Goal: Task Accomplishment & Management: Manage account settings

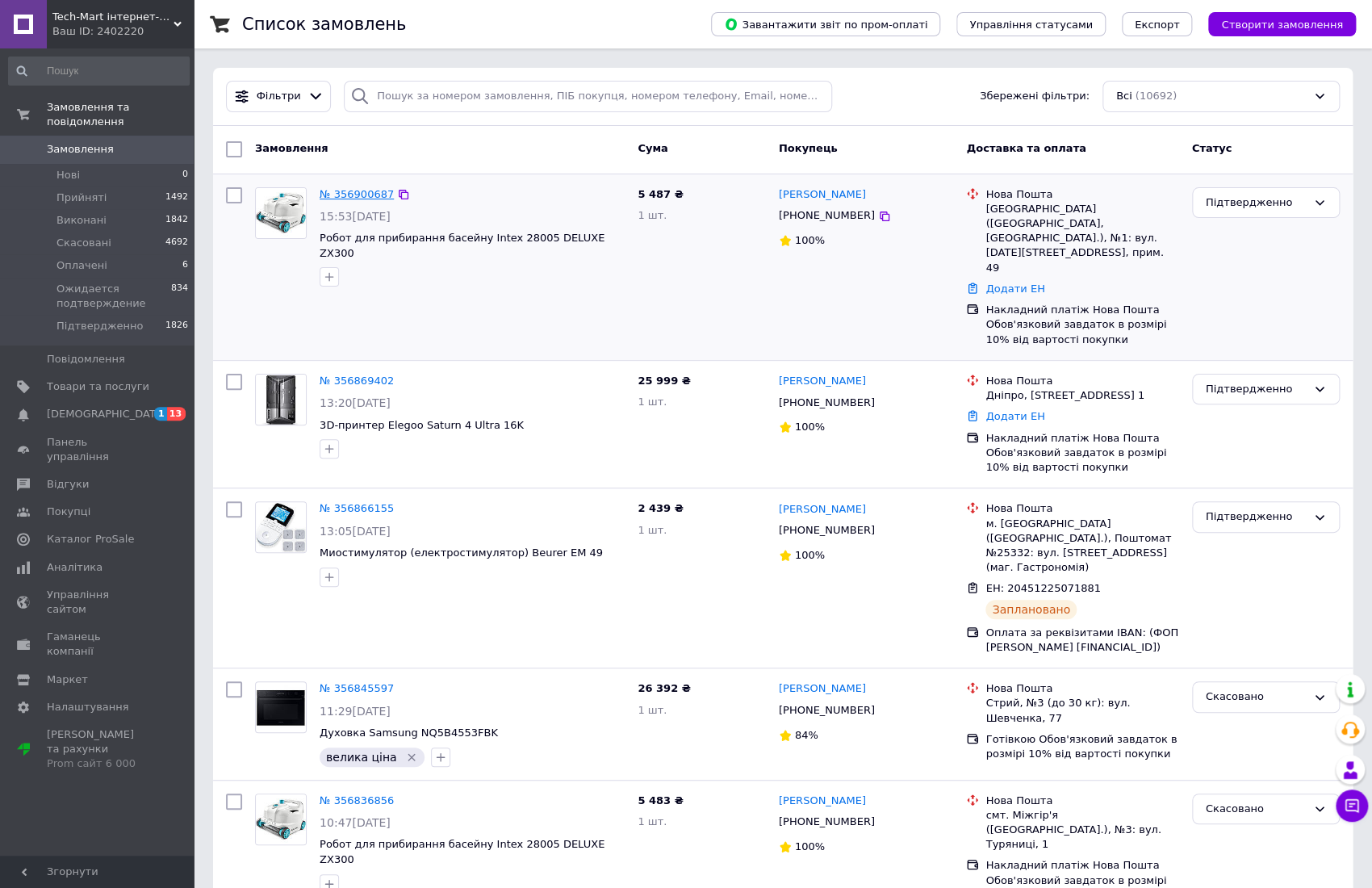
click at [350, 188] on link "№ 356900687" at bounding box center [357, 194] width 74 height 12
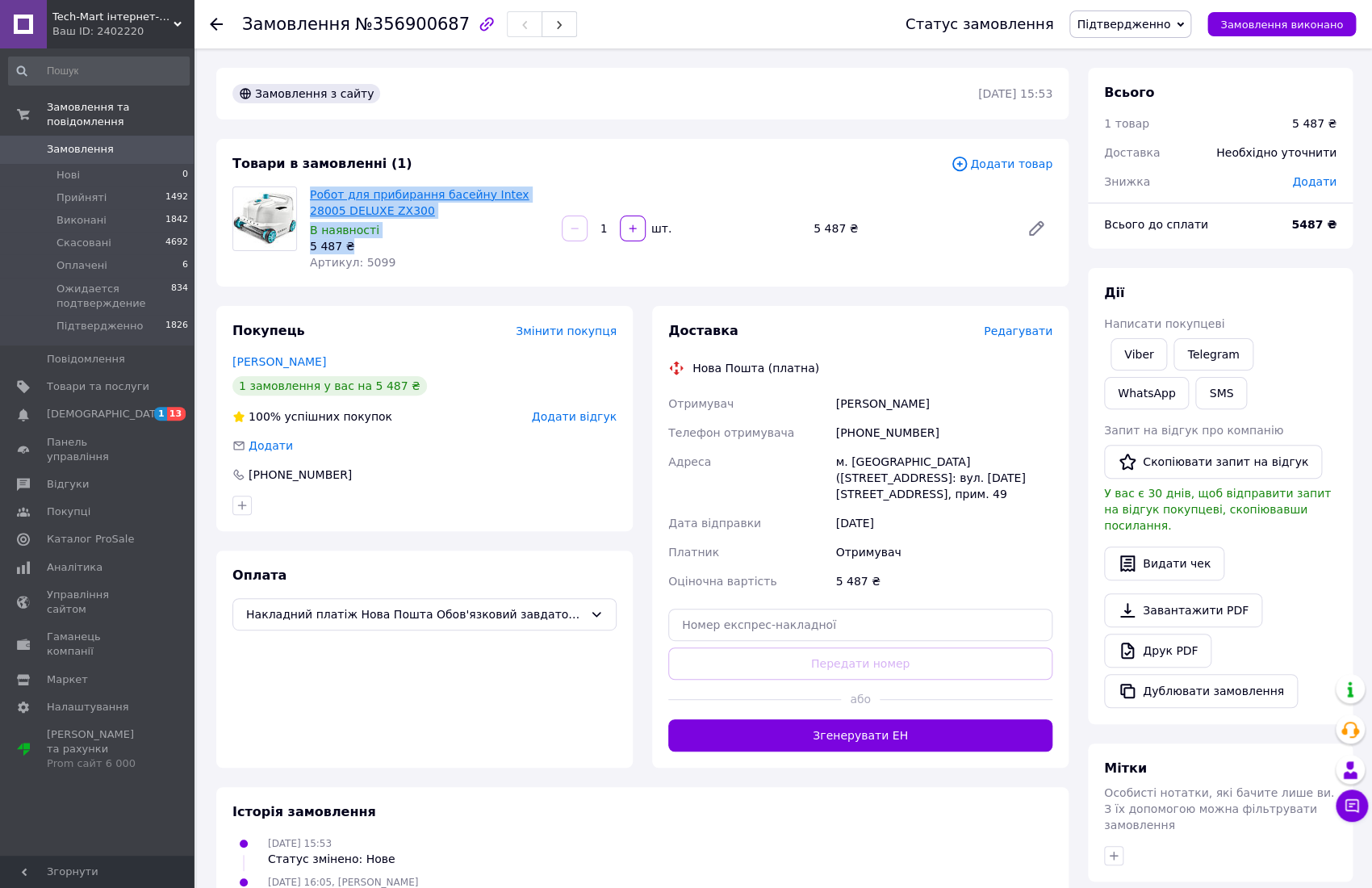
drag, startPoint x: 360, startPoint y: 242, endPoint x: 311, endPoint y: 195, distance: 67.9
click at [311, 195] on div "Робот для прибирання басейну Intex 28005 DELUXE ZX300 В наявності 5 487 ₴ Артик…" at bounding box center [429, 228] width 252 height 91
copy div "Робот для прибирання басейну Intex 28005 DELUXE ZX300 В наявності 5 487 ₴"
click at [1144, 347] on link "Viber" at bounding box center [1139, 354] width 57 height 32
click at [946, 357] on div "Доставка Редагувати Нова Пошта (платна) Отримувач Закала Роман Телефон отримува…" at bounding box center [860, 536] width 384 height 429
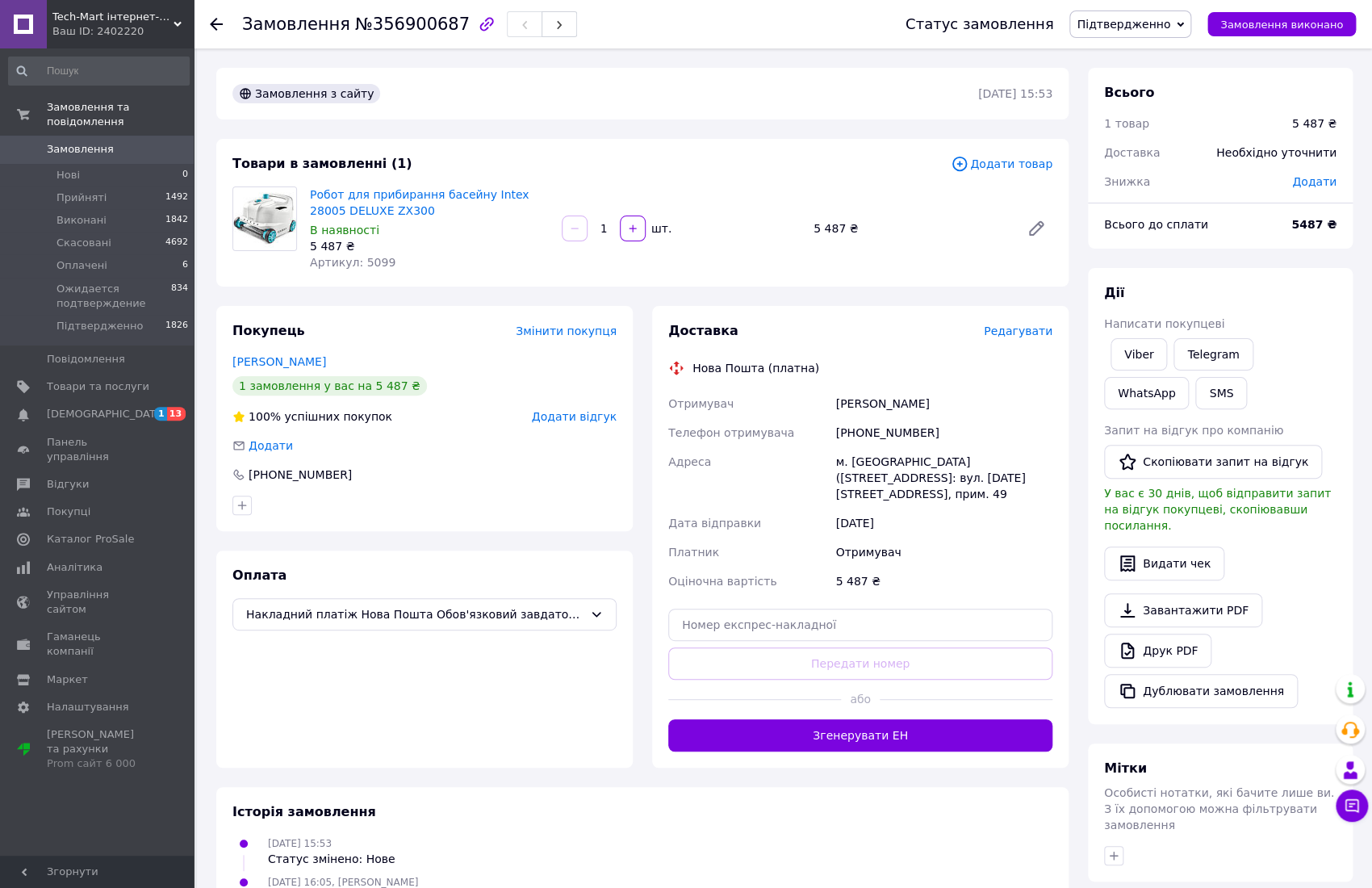
drag, startPoint x: 665, startPoint y: 402, endPoint x: 940, endPoint y: 511, distance: 295.8
click at [940, 511] on div "Отримувач Закала Роман Телефон отримувача +380934635408 Адреса м. Соснівка (Льв…" at bounding box center [860, 492] width 391 height 207
copy div "Отримувач Закала Роман Телефон отримувача +380934635408 Адреса м. Соснівка (Льв…"
click at [217, 27] on icon at bounding box center [217, 24] width 13 height 13
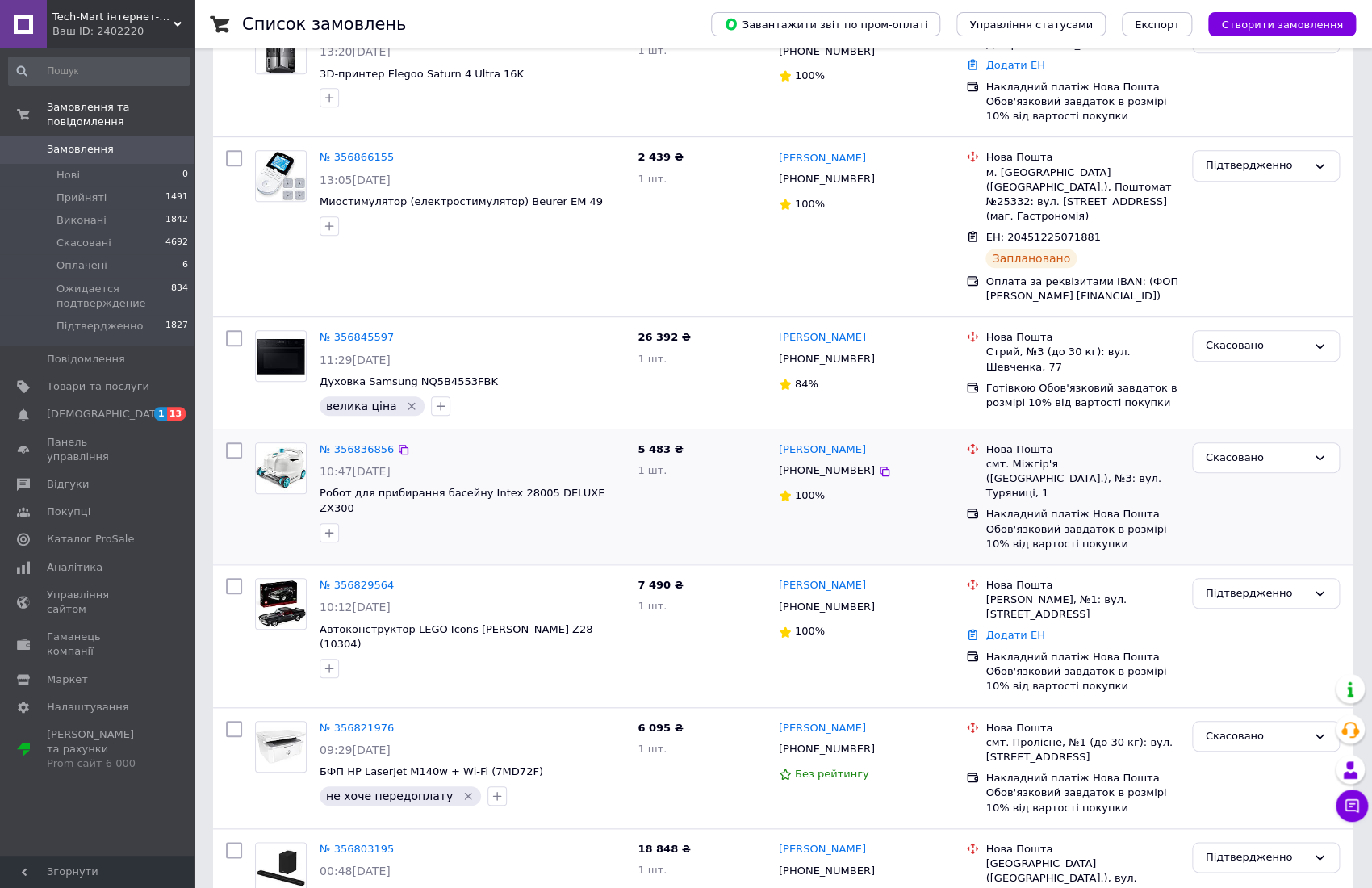
scroll to position [430, 0]
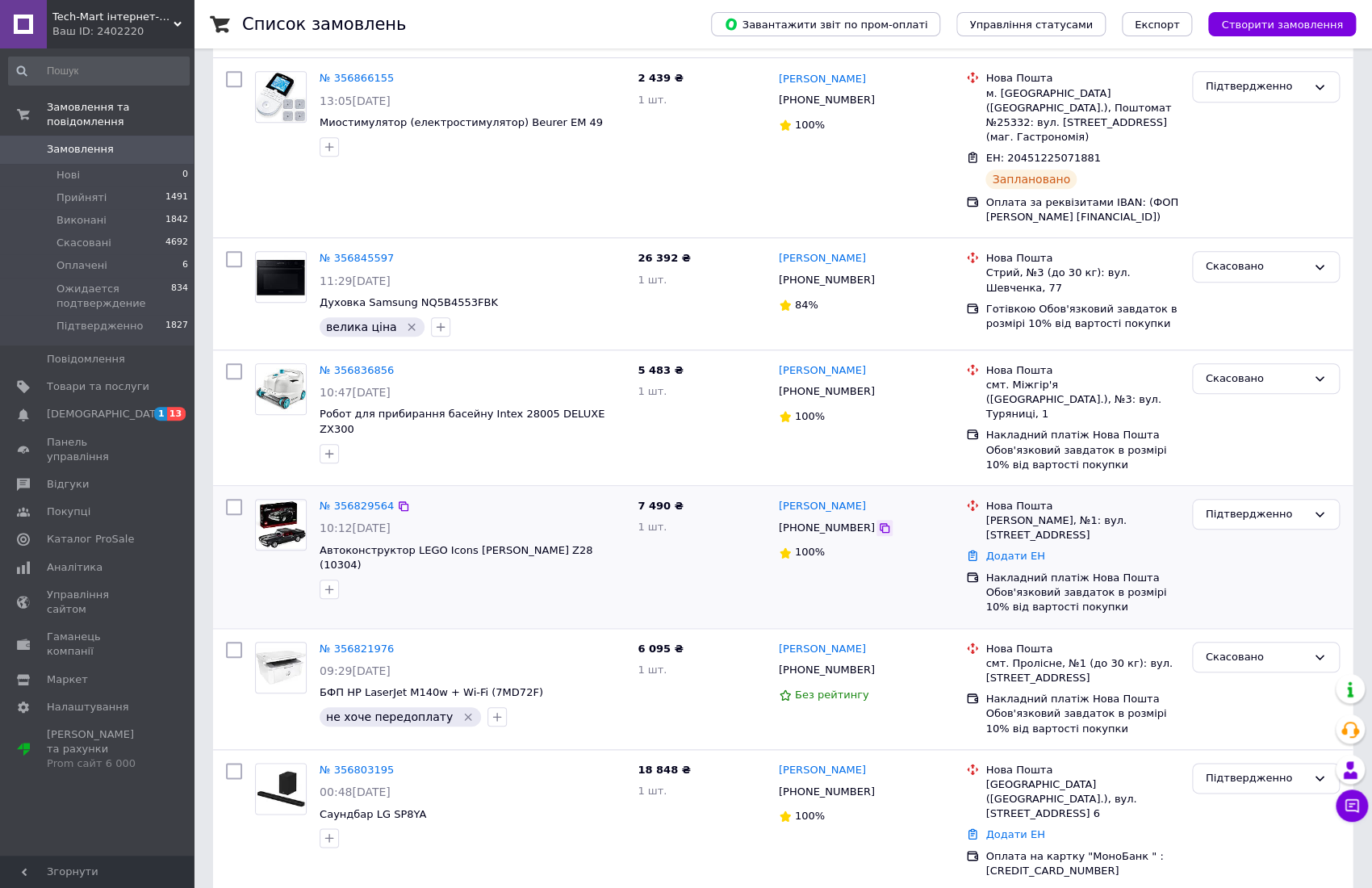
click at [869, 519] on div "[PHONE_NUMBER]" at bounding box center [866, 528] width 178 height 18
click at [878, 521] on icon at bounding box center [885, 528] width 13 height 13
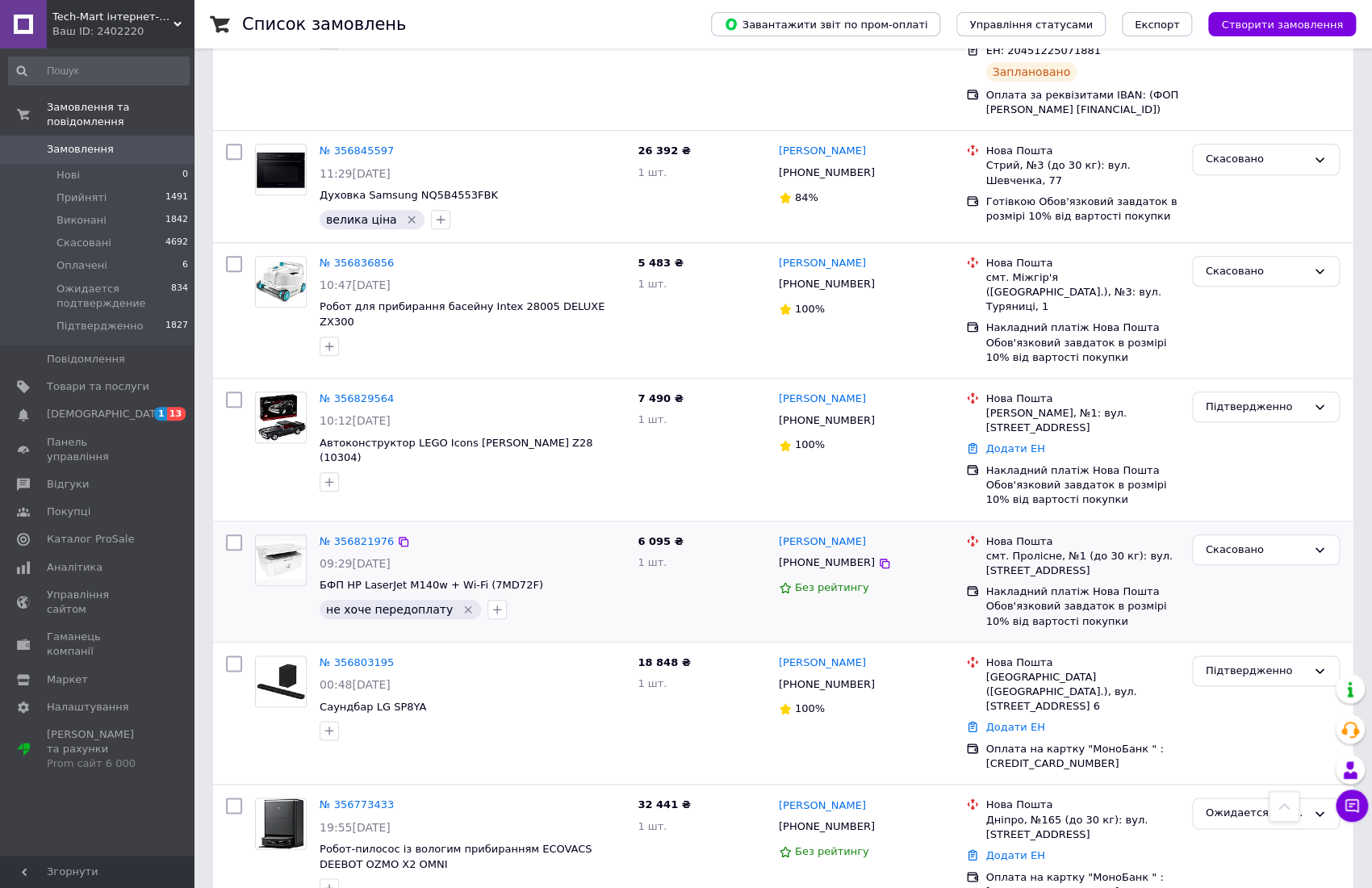
scroll to position [753, 0]
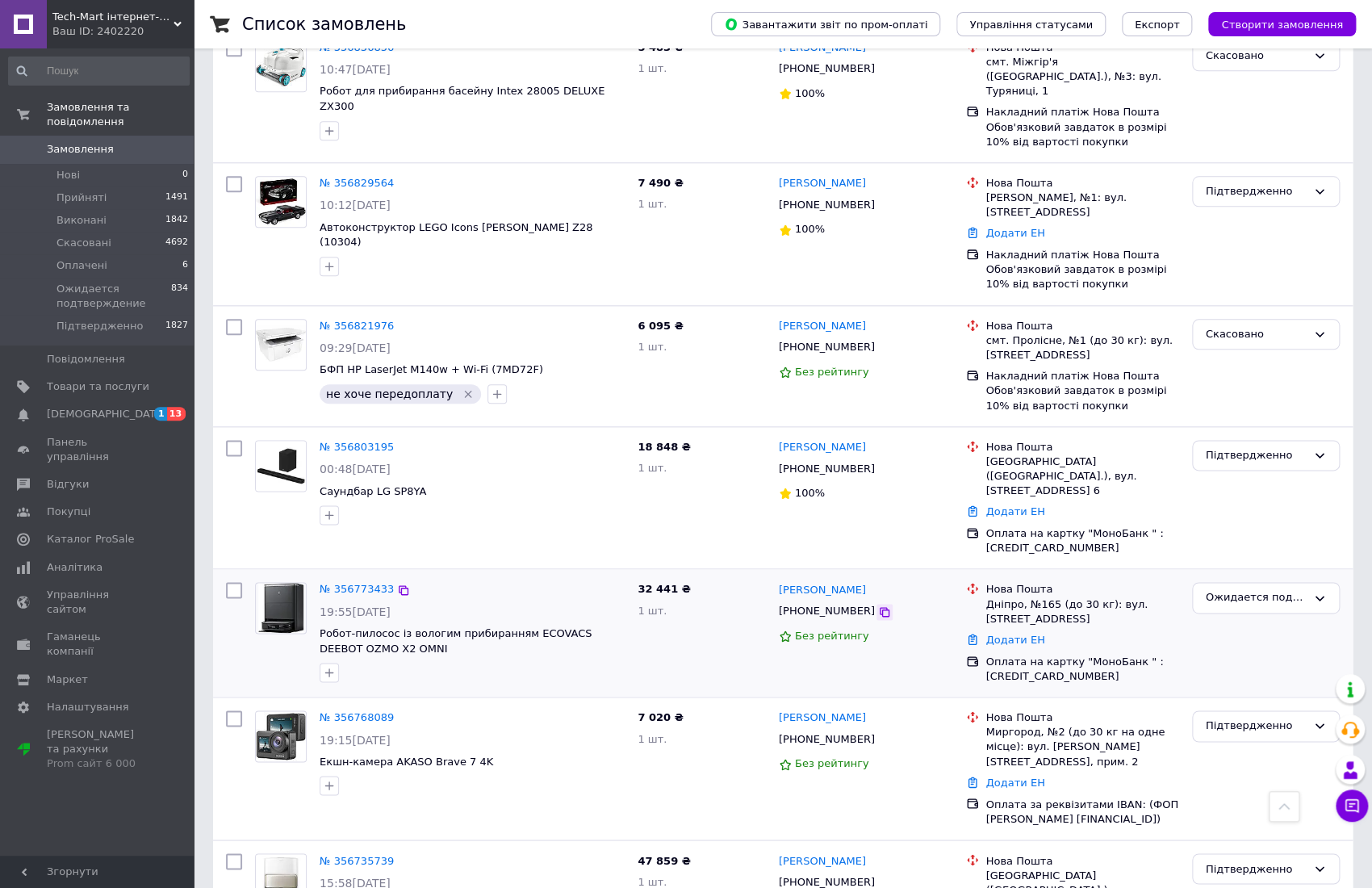
click at [876, 604] on div at bounding box center [884, 611] width 16 height 16
click at [878, 606] on icon at bounding box center [885, 612] width 13 height 13
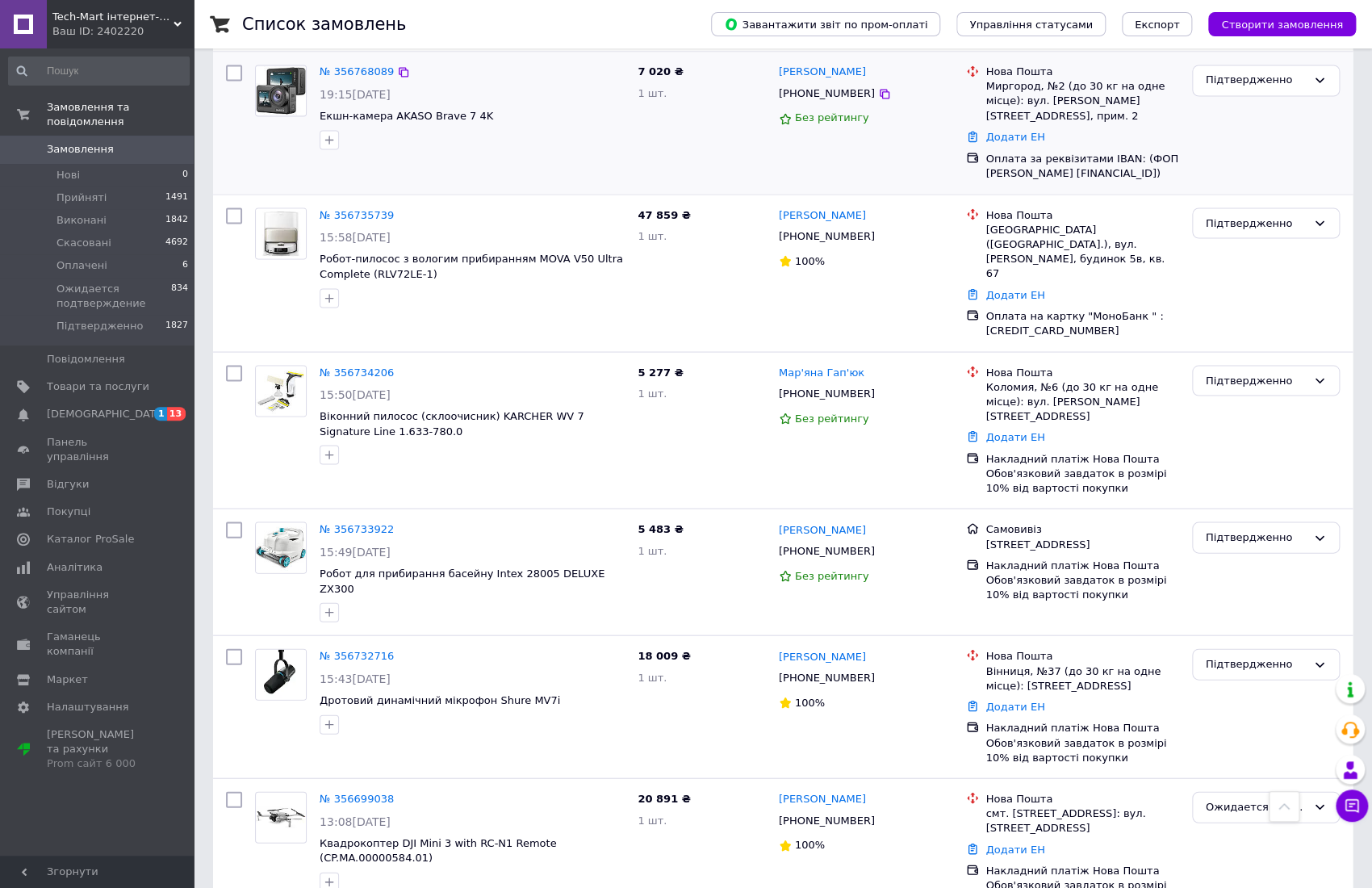
scroll to position [1506, 0]
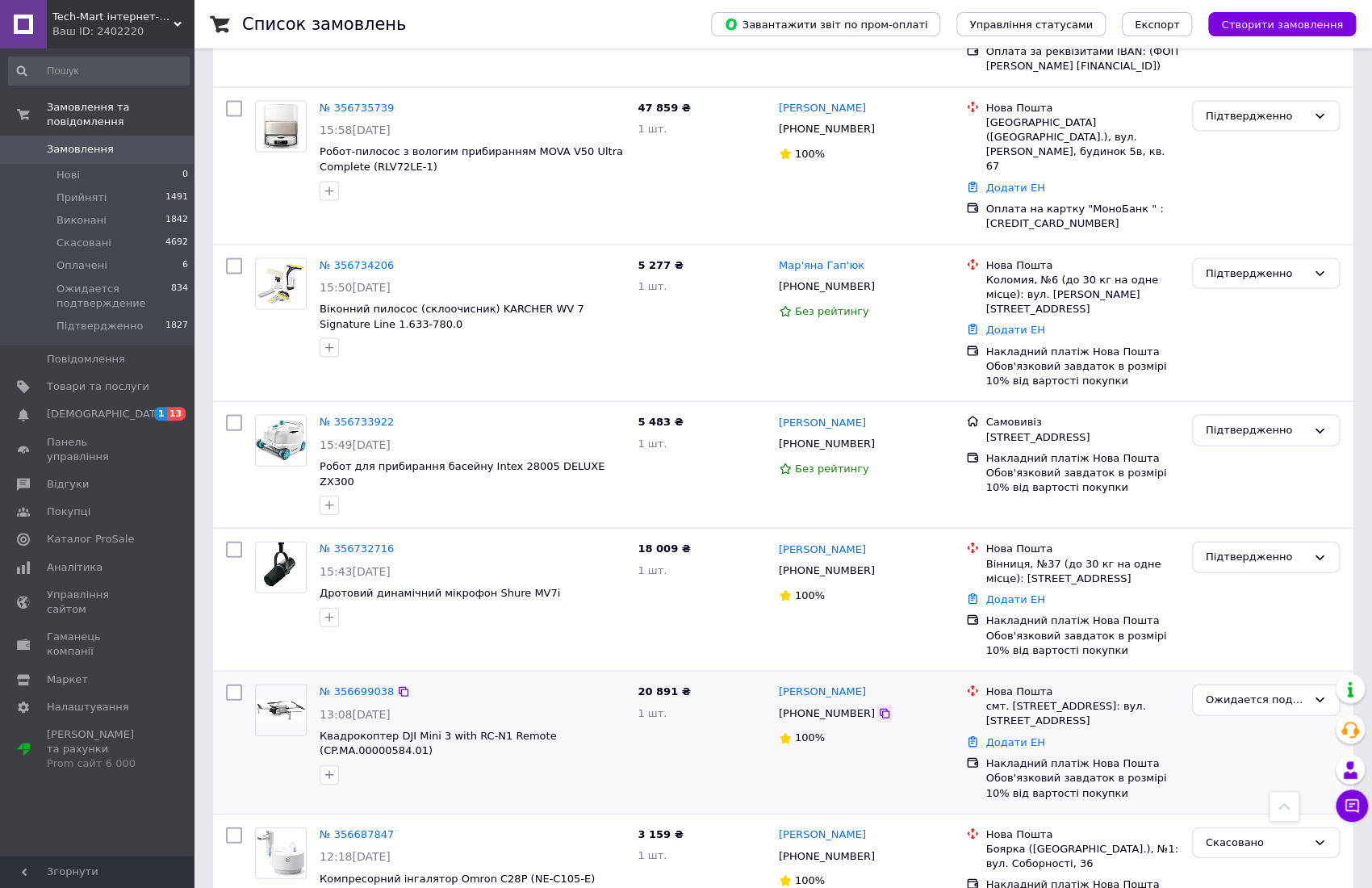
click at [878, 706] on icon at bounding box center [885, 713] width 13 height 13
drag, startPoint x: 1257, startPoint y: 583, endPoint x: 1264, endPoint y: 587, distance: 8.1
click at [1258, 691] on div "Ожидается подтверждение" at bounding box center [1256, 699] width 101 height 17
click at [1243, 822] on li "Підтвердженно" at bounding box center [1265, 837] width 146 height 30
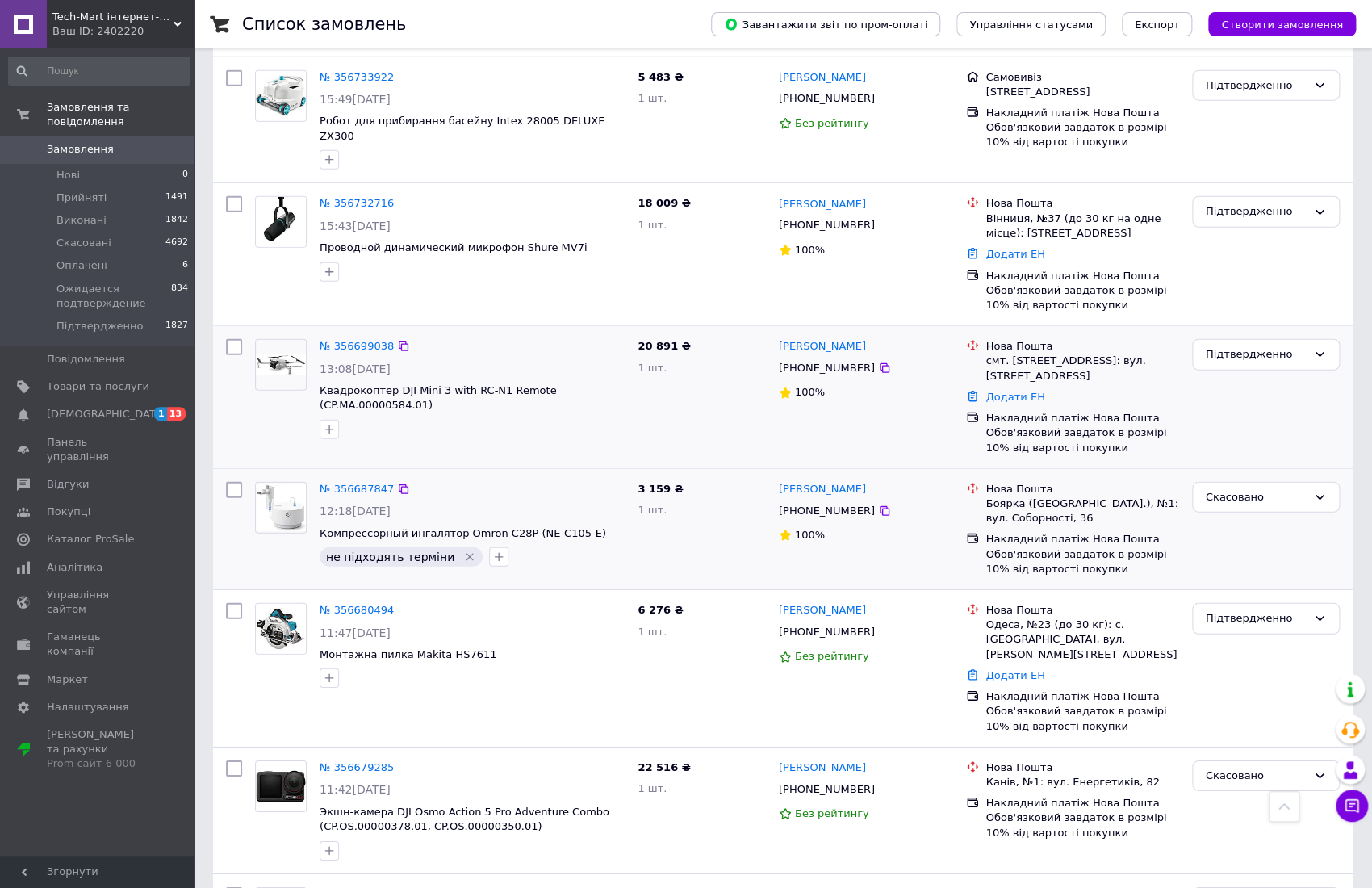
scroll to position [2052, 0]
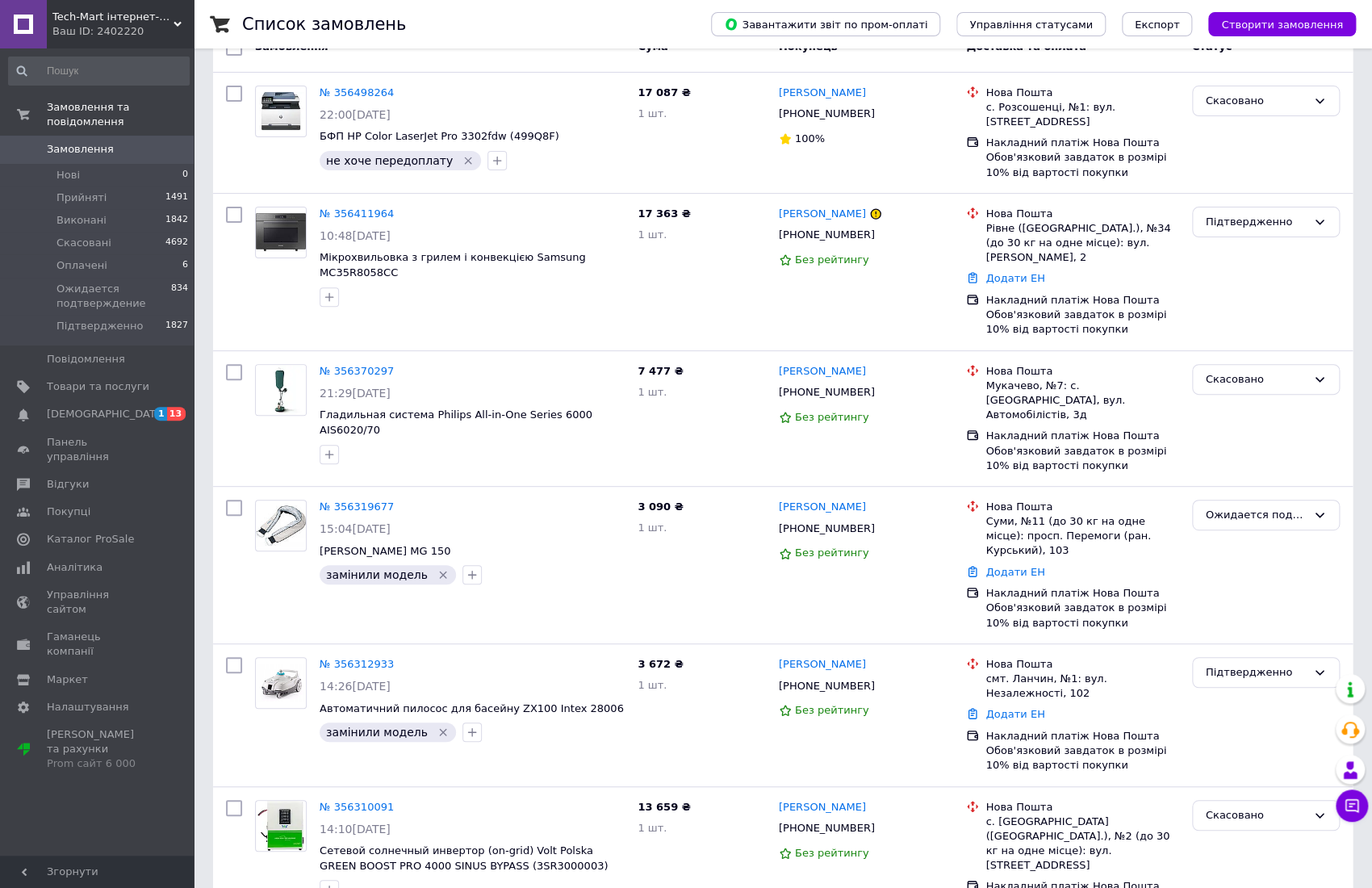
scroll to position [215, 0]
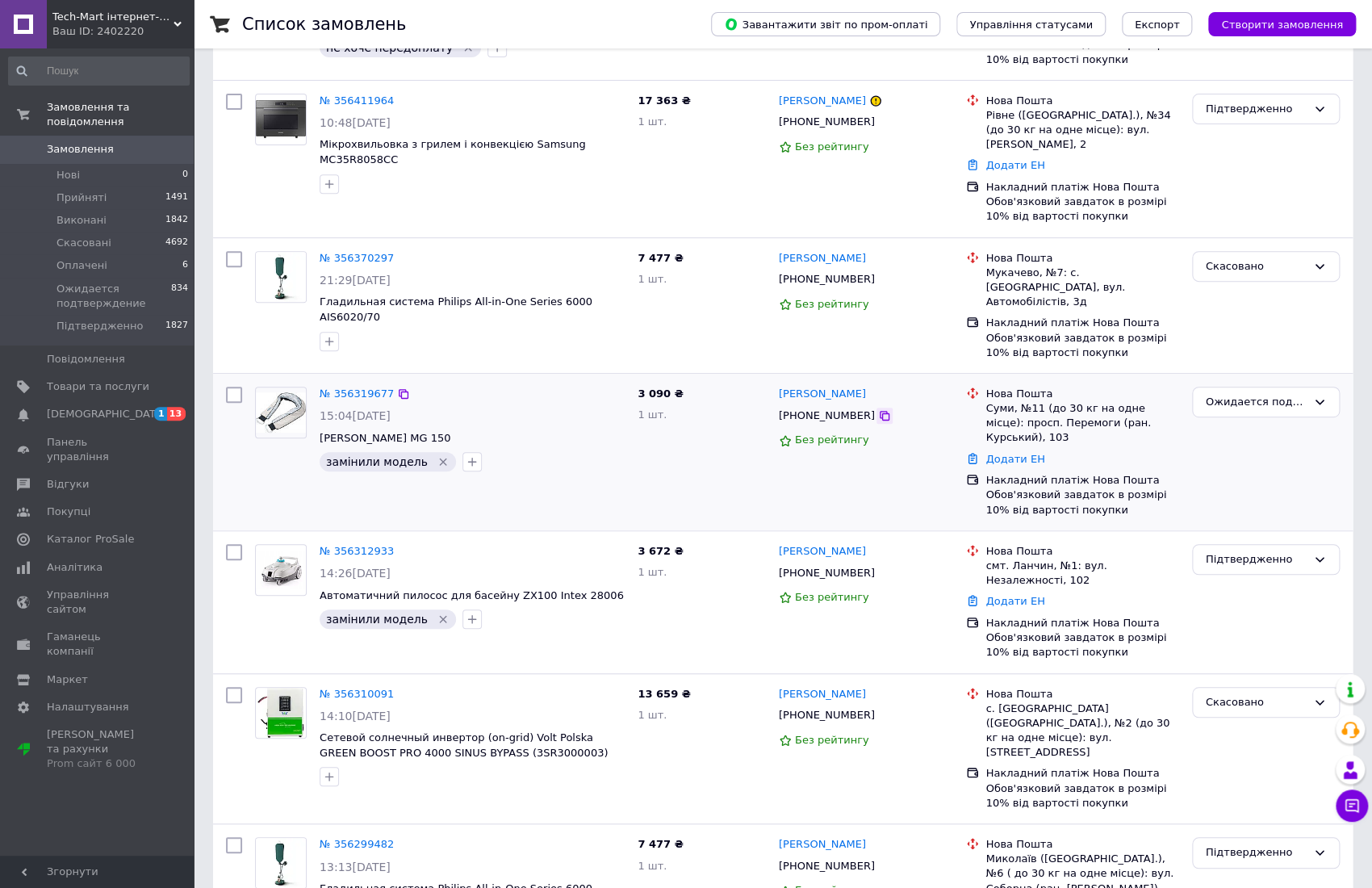
click at [878, 409] on icon at bounding box center [885, 416] width 13 height 13
click at [1280, 394] on div "Ожидается подтверждение" at bounding box center [1256, 402] width 101 height 17
click at [1220, 481] on li "Скасовано" at bounding box center [1265, 496] width 146 height 30
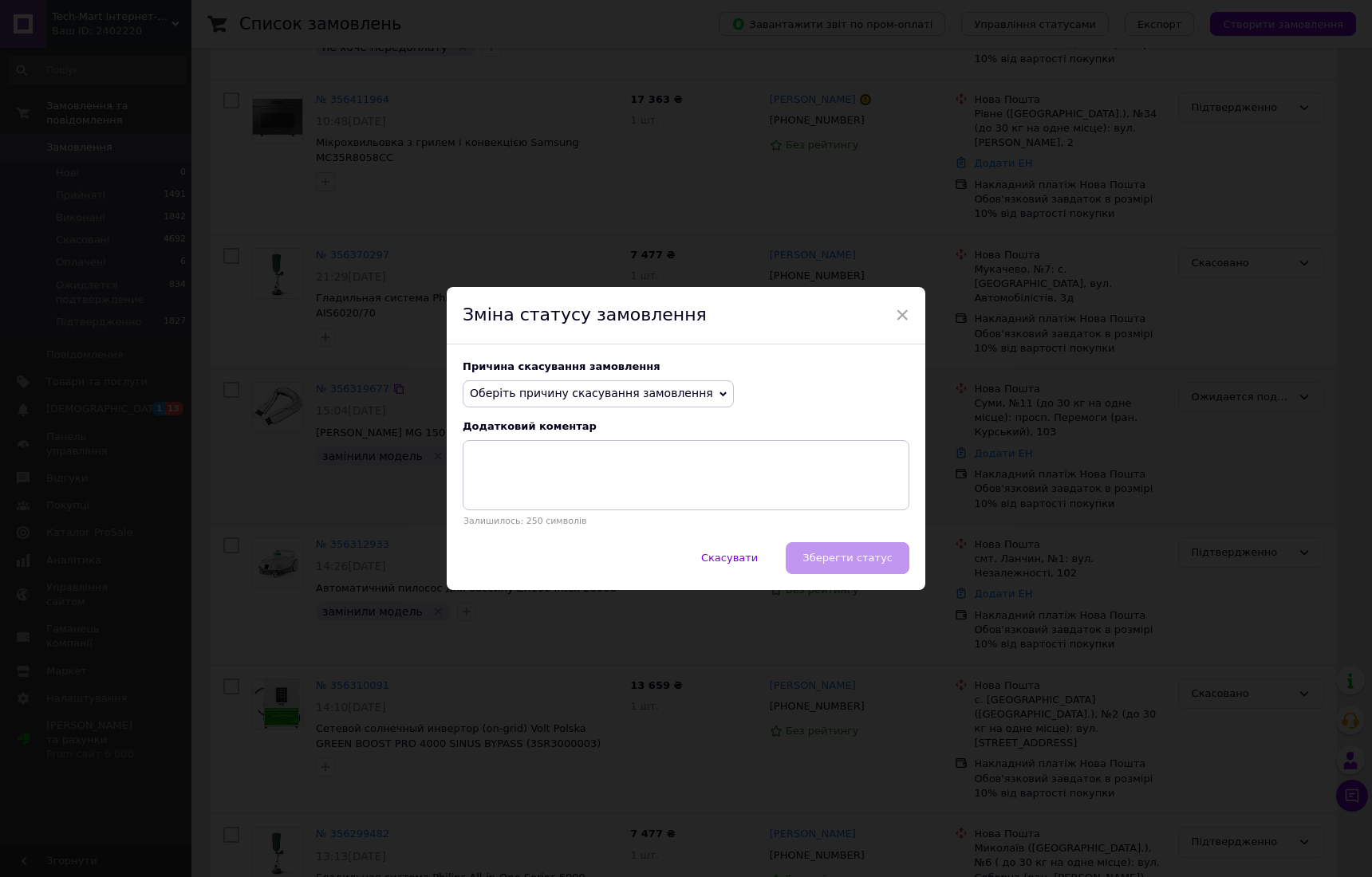
click at [602, 387] on span "Оберіть причину скасування замовлення" at bounding box center [592, 393] width 244 height 13
click at [498, 485] on li "На прохання покупця" at bounding box center [598, 491] width 270 height 22
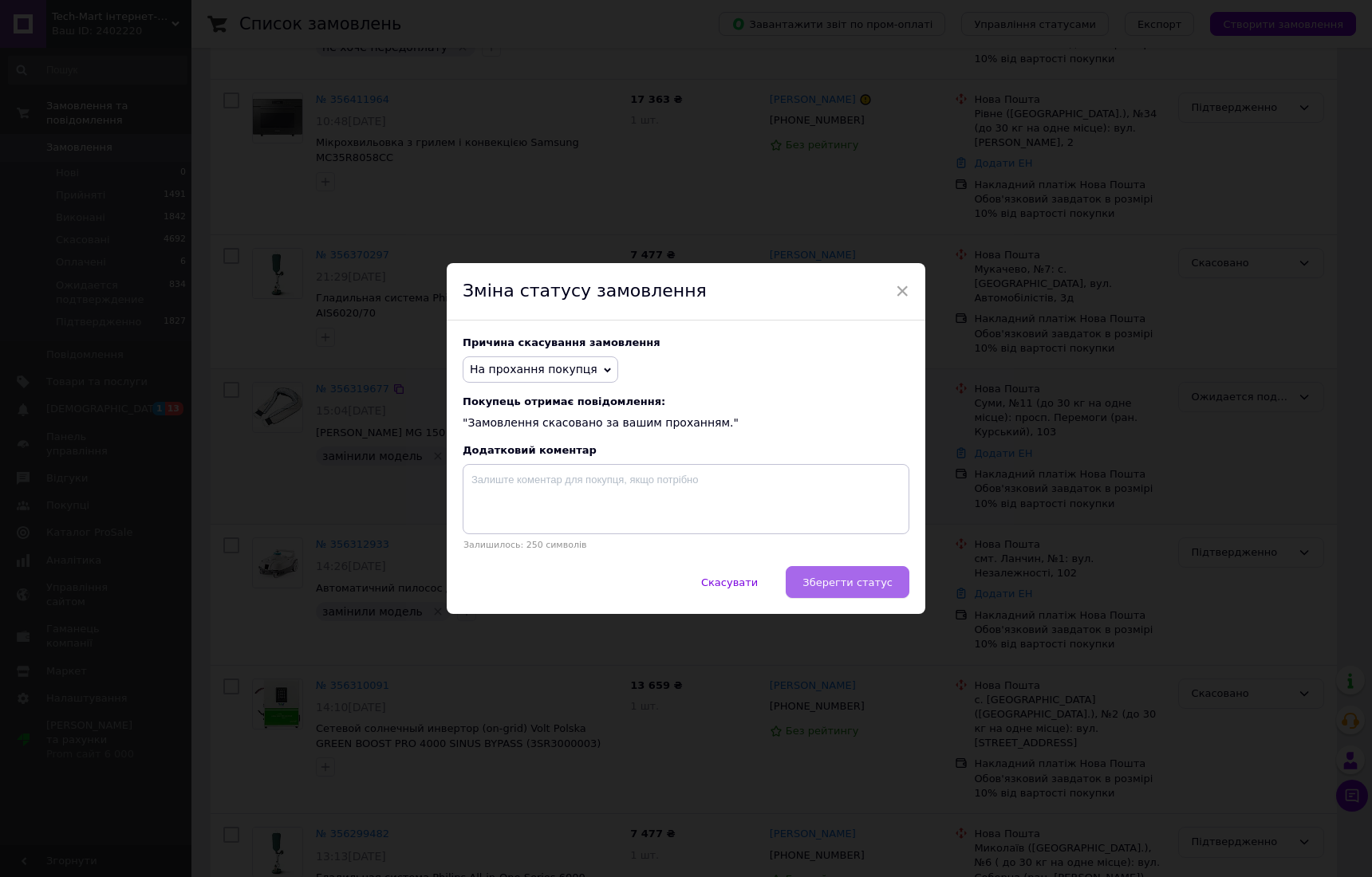
click at [861, 583] on span "Зберегти статус" at bounding box center [847, 582] width 90 height 12
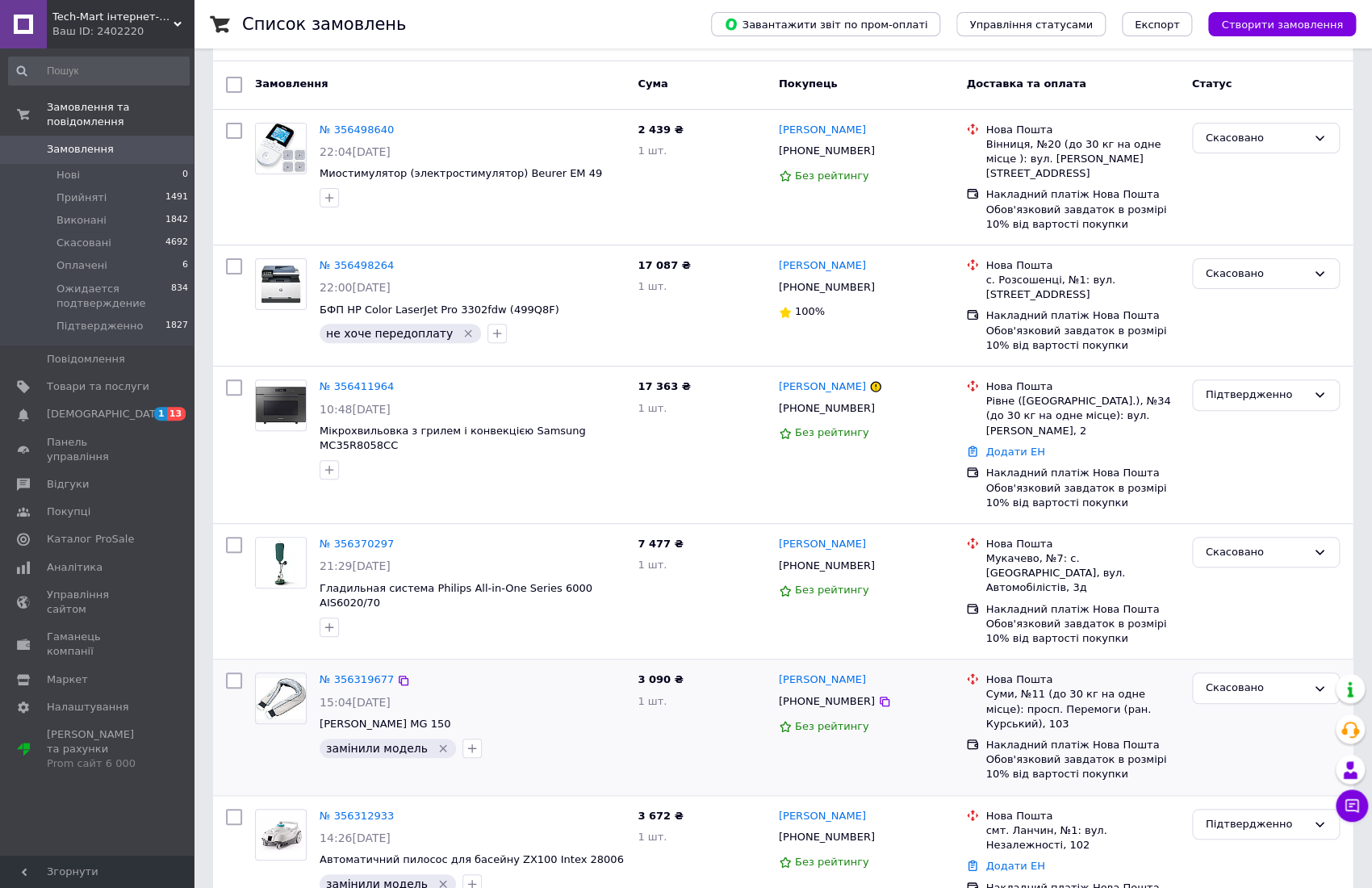
scroll to position [0, 0]
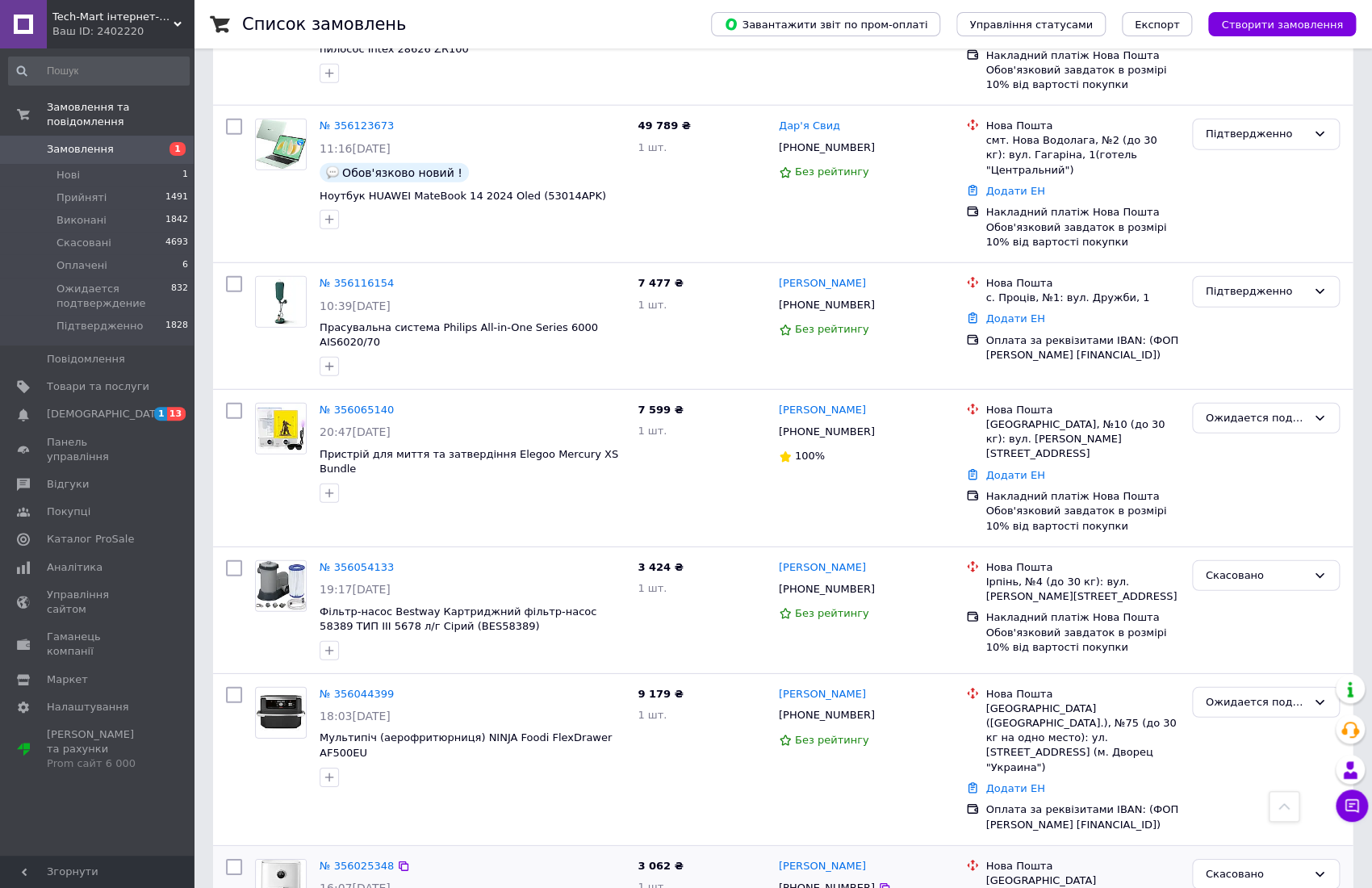
scroll to position [2088, 0]
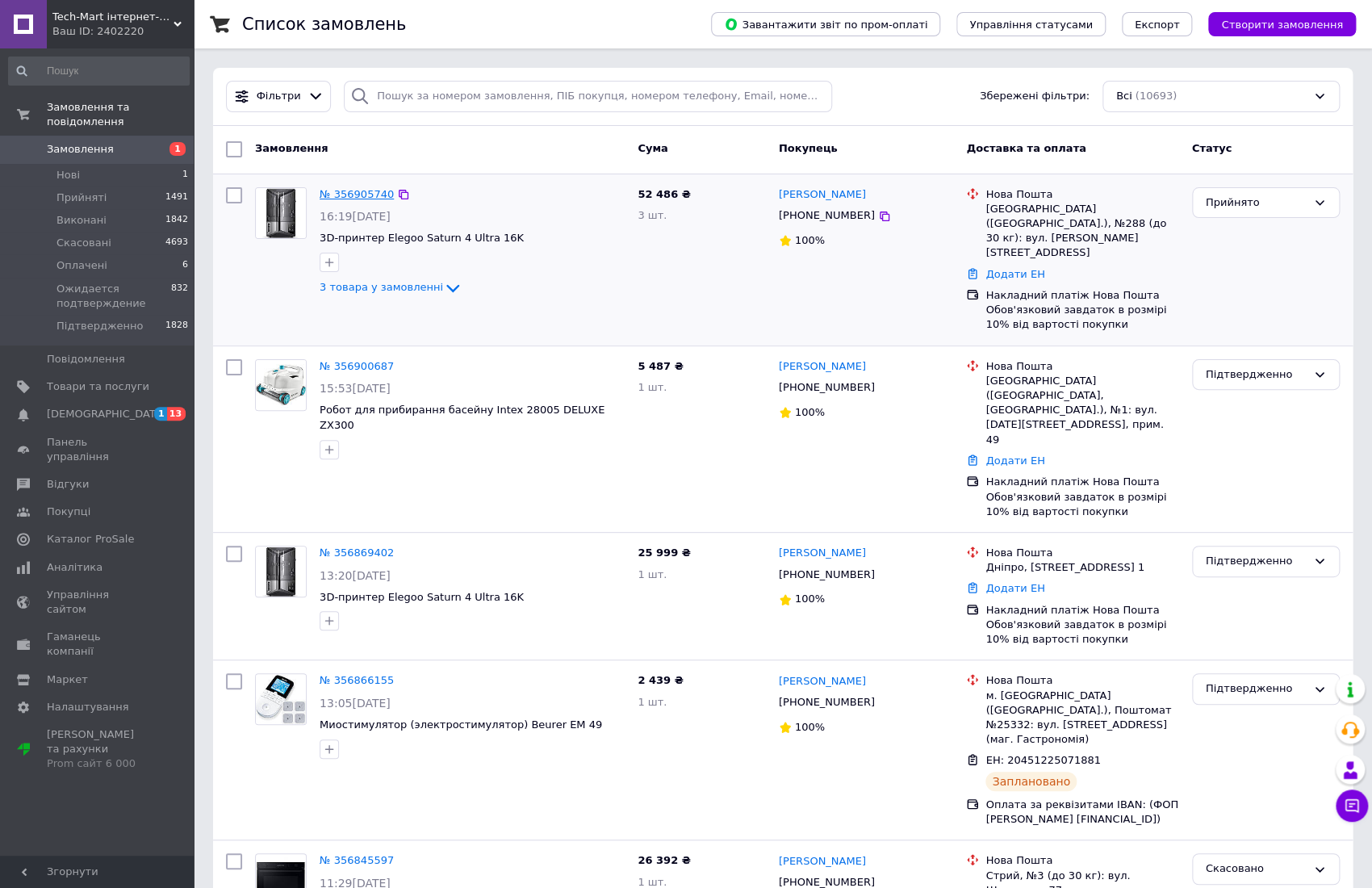
click at [342, 196] on link "№ 356905740" at bounding box center [357, 194] width 74 height 12
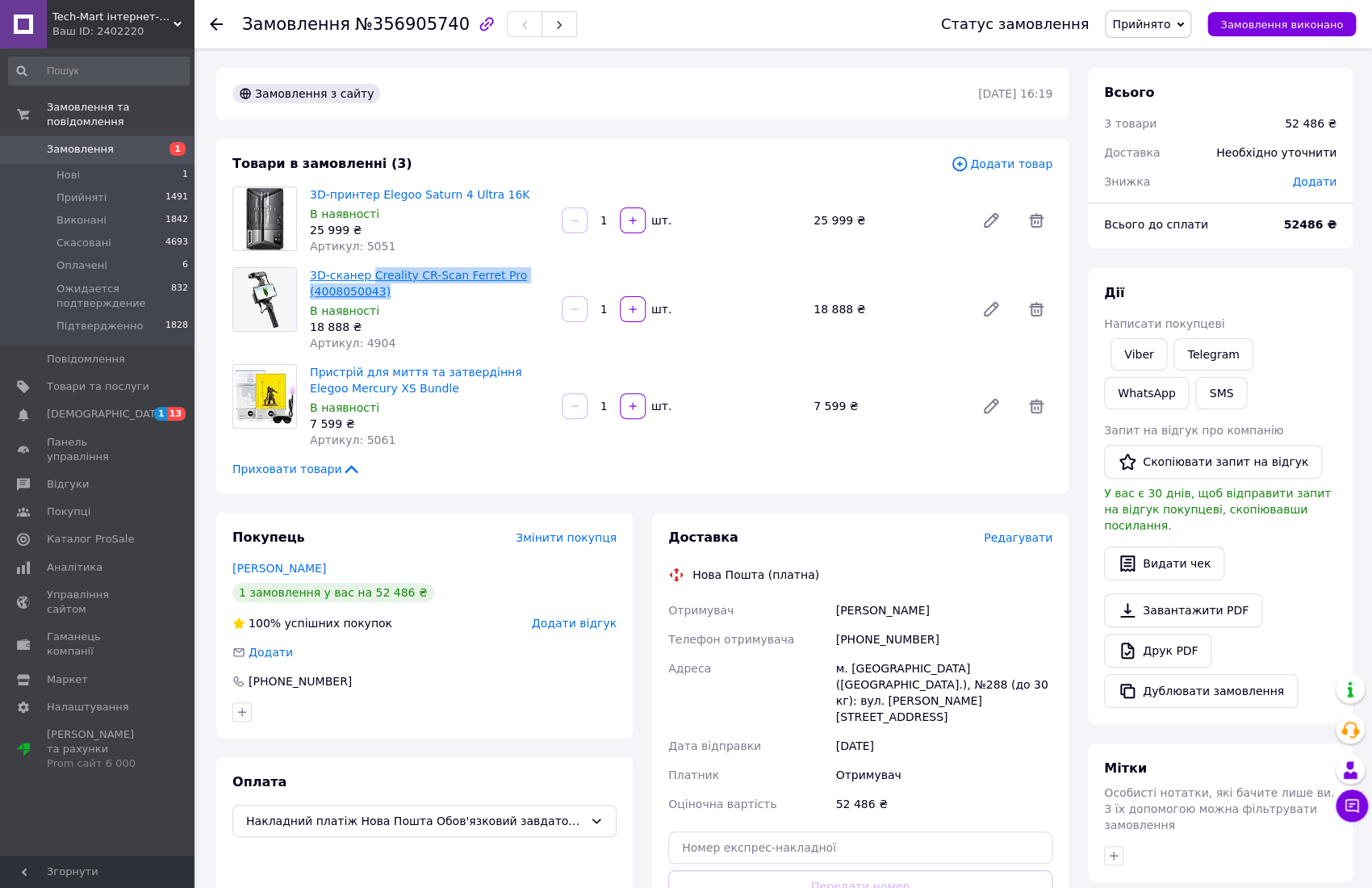
drag, startPoint x: 387, startPoint y: 287, endPoint x: 368, endPoint y: 275, distance: 22.5
click at [368, 275] on span "3D-сканер Creality CR-Scan Ferret Pro (4008050043)" at bounding box center [429, 283] width 239 height 32
copy link "Creality CR-Scan Ferret Pro (4008050043)"
drag, startPoint x: 418, startPoint y: 384, endPoint x: 493, endPoint y: 368, distance: 76.7
click at [493, 368] on span "Пристрій для миття та затвердіння Elegoo Mercury XS Bundle" at bounding box center [429, 380] width 239 height 32
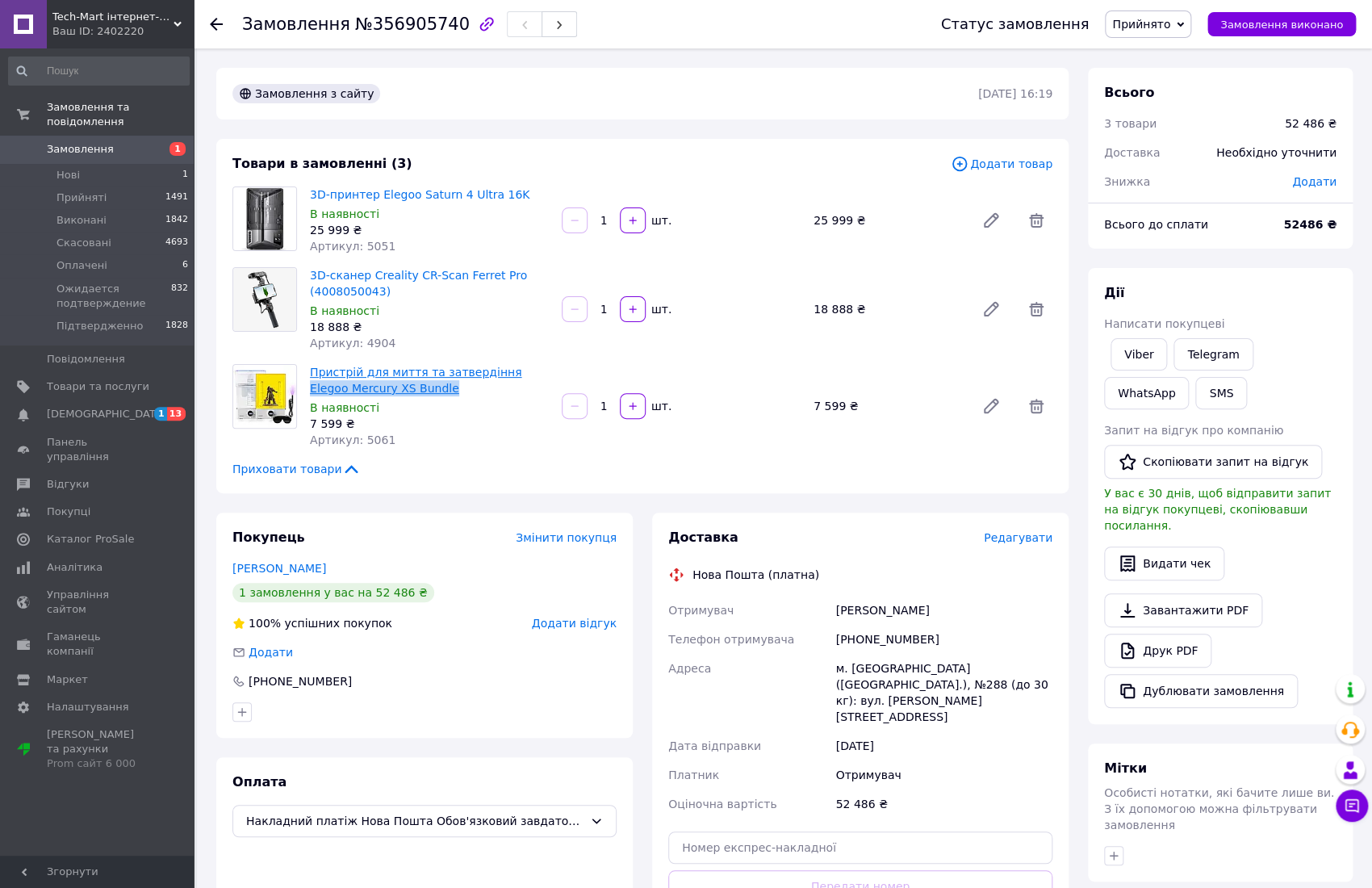
copy link "Elegoo Mercury XS Bundle"
click at [1120, 347] on link "Viber" at bounding box center [1139, 354] width 57 height 32
click at [216, 24] on use at bounding box center [217, 24] width 13 height 13
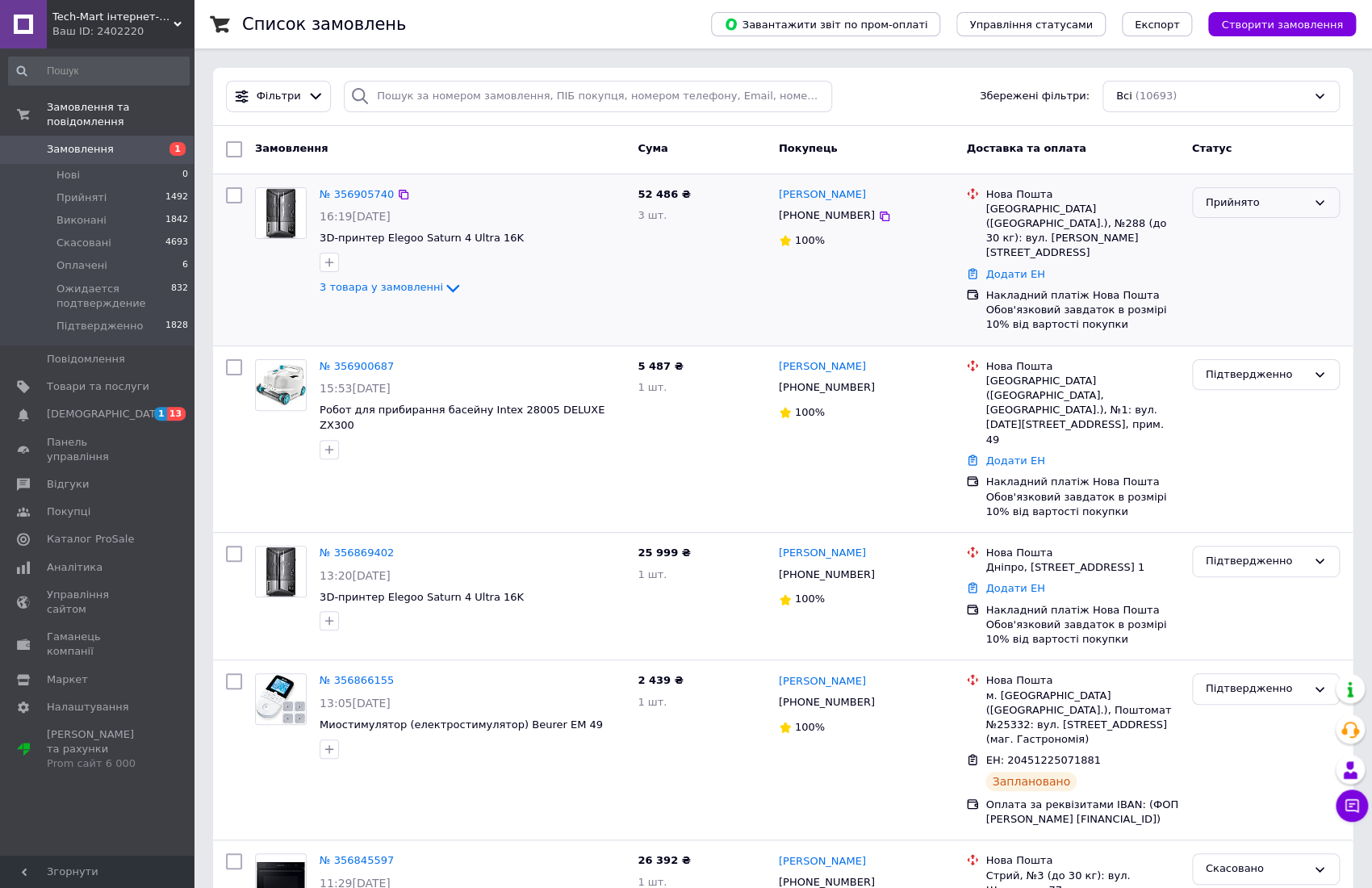
click at [1296, 209] on div "Прийнято" at bounding box center [1256, 203] width 101 height 17
click at [1241, 321] on li "Ожидается подтверждение" at bounding box center [1265, 332] width 146 height 46
